Goal: Find specific page/section

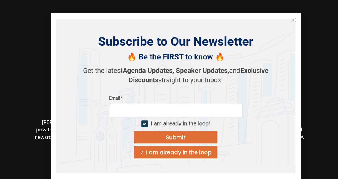
click at [324, 69] on section "[PERSON_NAME] Correspondent, [GEOGRAPHIC_DATA] DealStreetAsia [PERSON_NAME] is …" at bounding box center [169, 128] width 338 height 256
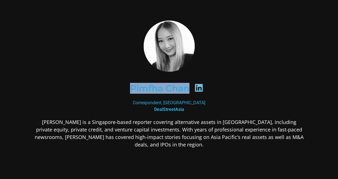
drag, startPoint x: 122, startPoint y: 90, endPoint x: 189, endPoint y: 91, distance: 67.7
click at [189, 91] on div "Pimfha Chan" at bounding box center [168, 88] width 243 height 29
copy div "Pimfha Chan"
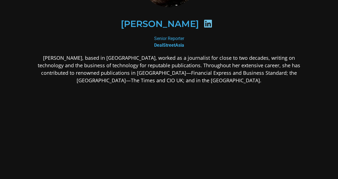
scroll to position [78, 0]
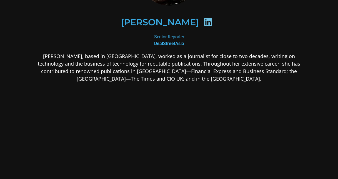
scroll to position [77, 0]
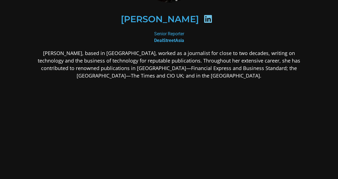
click at [179, 41] on b "DealStreetAsia​" at bounding box center [169, 40] width 30 height 5
